Goal: Information Seeking & Learning: Understand process/instructions

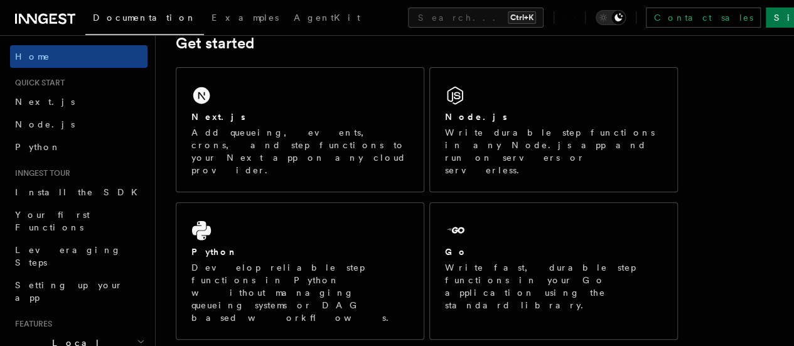
scroll to position [195, 0]
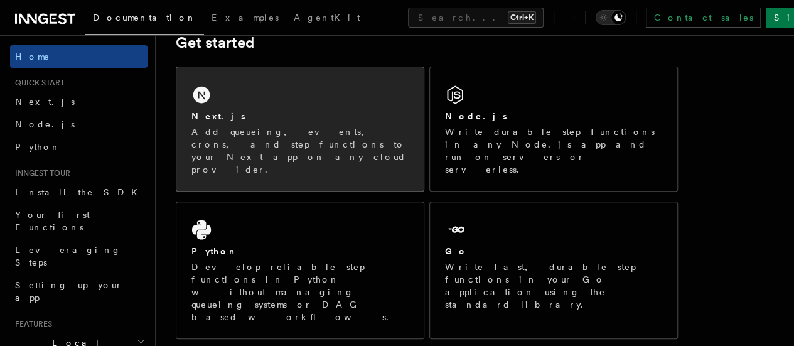
click at [329, 126] on div "Next.js Add queueing, events, crons, and step functions to your Next app on any…" at bounding box center [299, 129] width 247 height 124
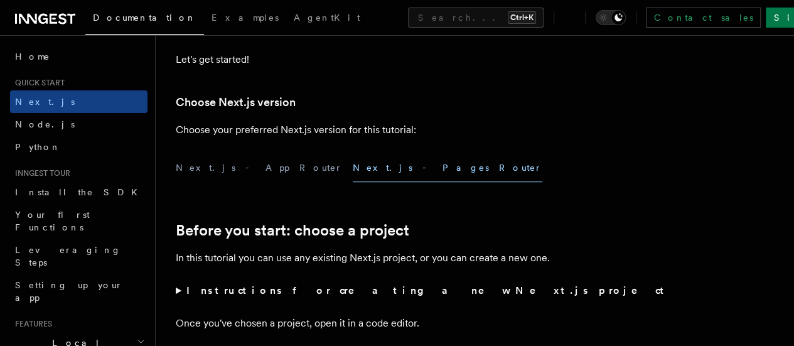
scroll to position [275, 0]
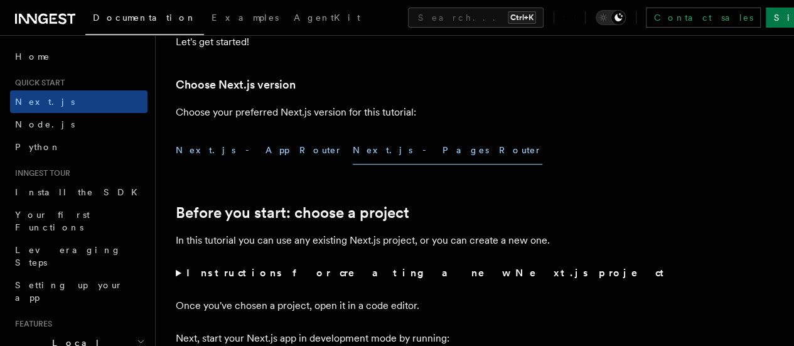
click at [230, 164] on button "Next.js - App Router" at bounding box center [259, 150] width 167 height 28
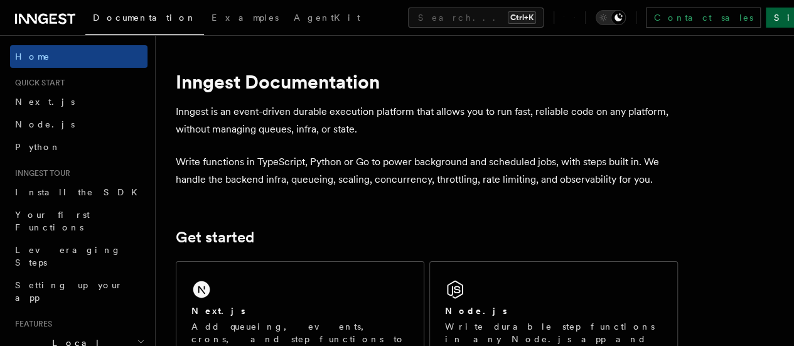
click at [768, 14] on link "Sign Up" at bounding box center [807, 18] width 83 height 20
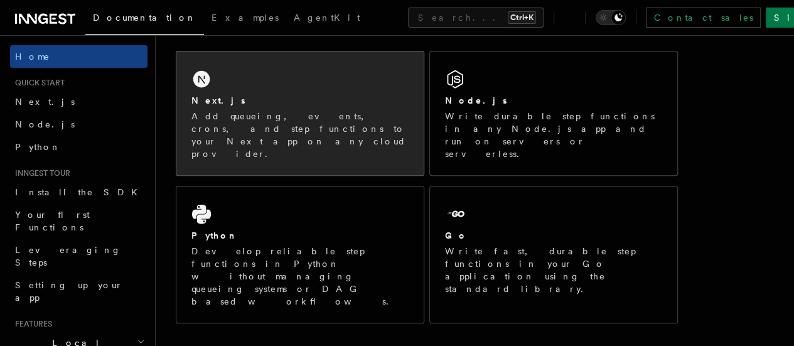
scroll to position [208, 0]
click at [314, 139] on p "Add queueing, events, crons, and step functions to your Next app on any cloud p…" at bounding box center [299, 137] width 217 height 50
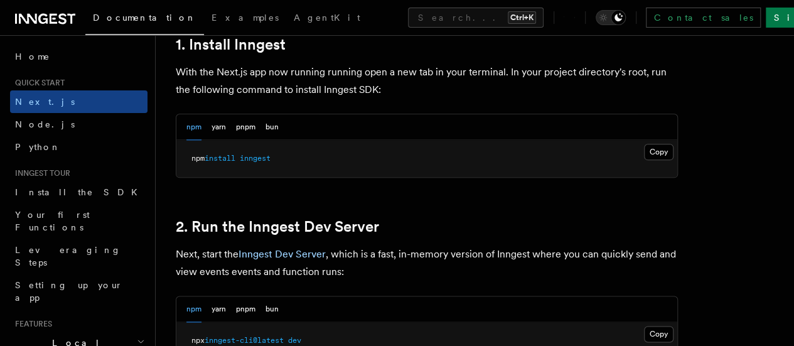
scroll to position [714, 0]
click at [644, 159] on button "Copy Copied" at bounding box center [658, 151] width 29 height 16
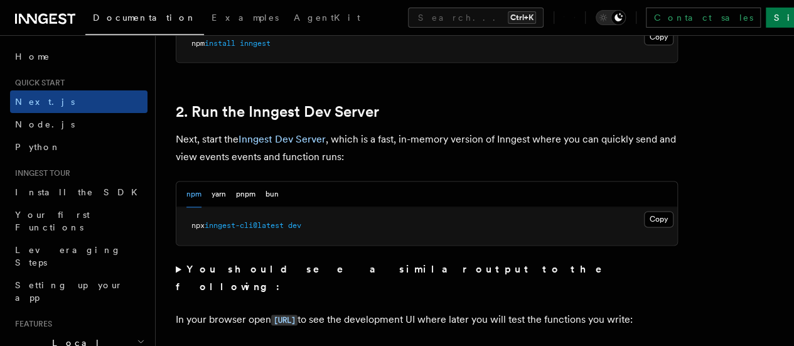
scroll to position [843, 0]
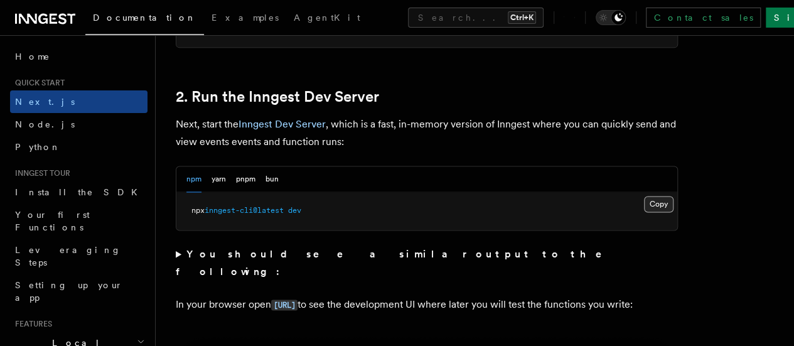
click at [644, 212] on button "Copy Copied" at bounding box center [658, 204] width 29 height 16
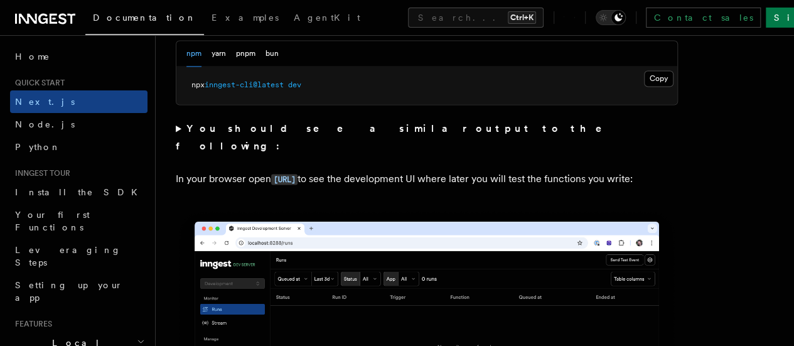
scroll to position [1018, 0]
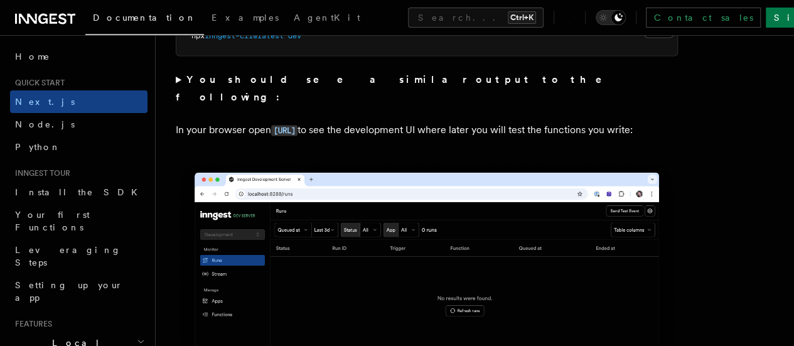
click at [178, 95] on summary "You should see a similar output to the following:" at bounding box center [427, 88] width 502 height 35
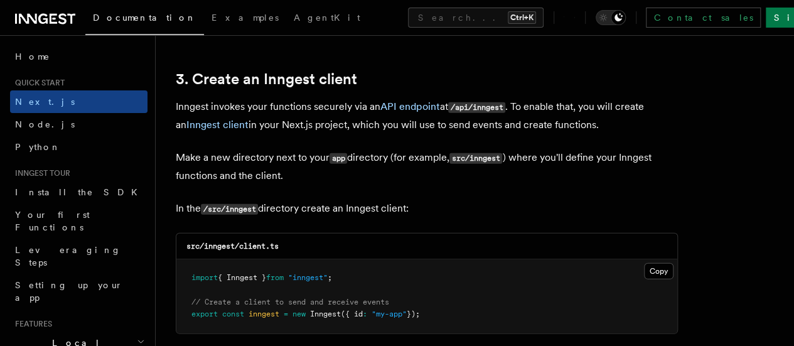
scroll to position [1737, 0]
